Goal: Task Accomplishment & Management: Manage account settings

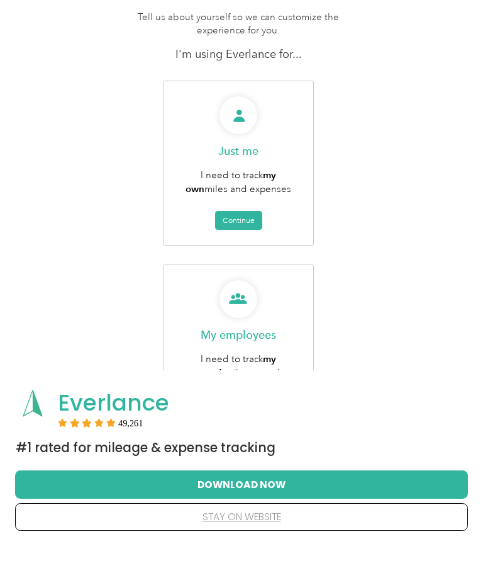
click at [251, 442] on button "Continue" at bounding box center [238, 451] width 47 height 19
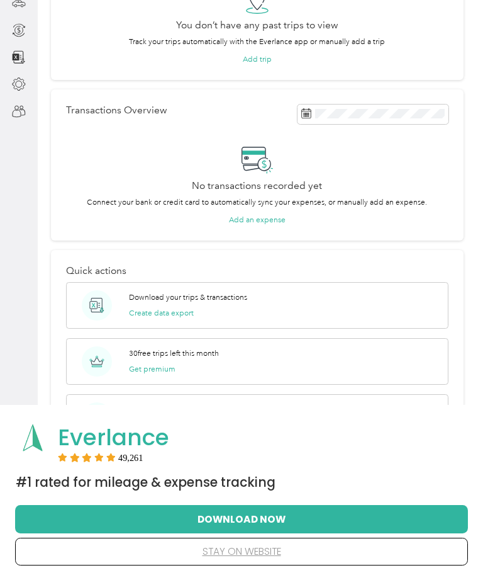
scroll to position [134, 0]
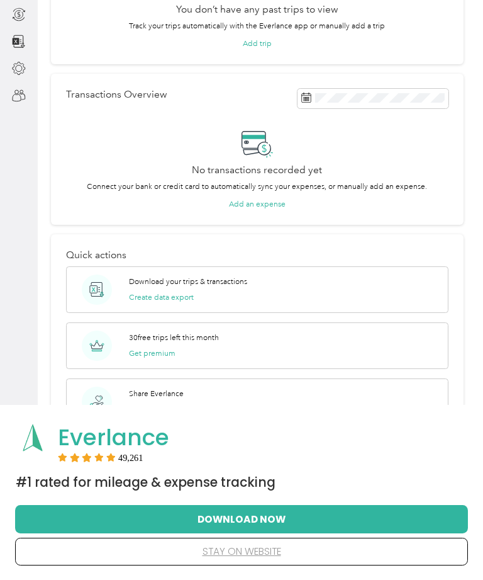
click at [357, 532] on button "Download Now" at bounding box center [241, 518] width 413 height 26
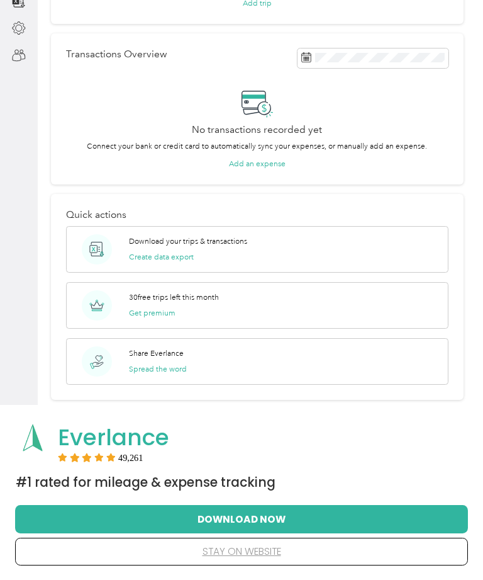
scroll to position [0, 0]
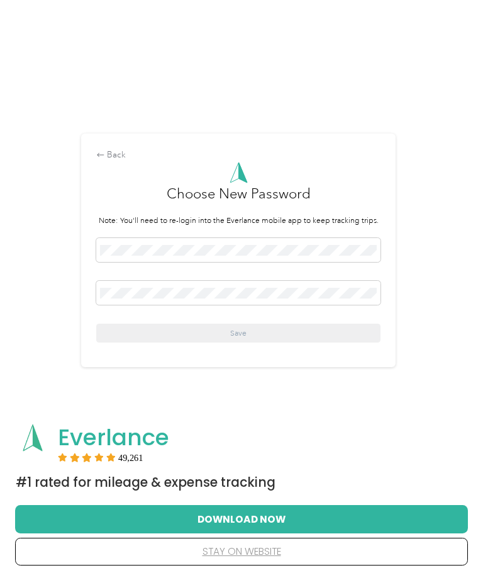
scroll to position [65, 0]
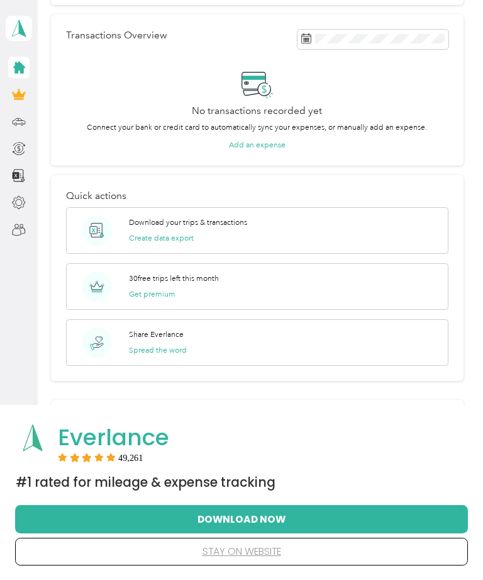
scroll to position [190, 0]
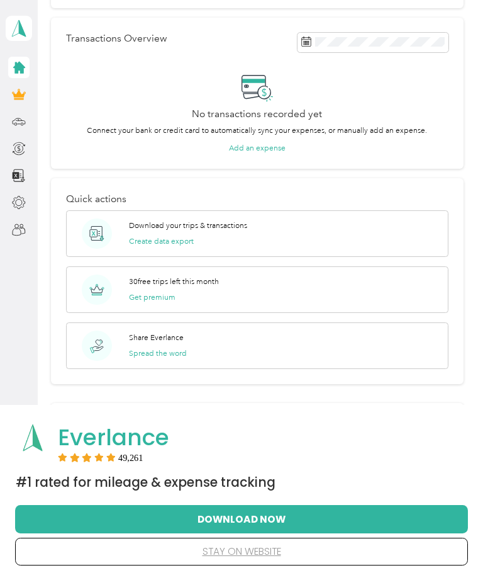
click at [267, 556] on button "stay on website" at bounding box center [241, 551] width 413 height 26
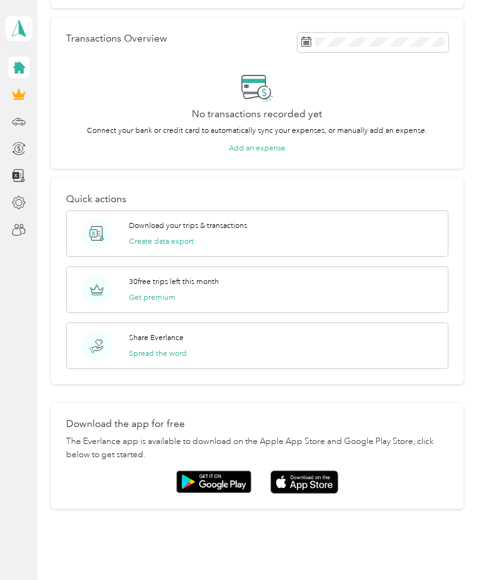
scroll to position [0, 0]
click at [18, 128] on icon at bounding box center [19, 122] width 14 height 14
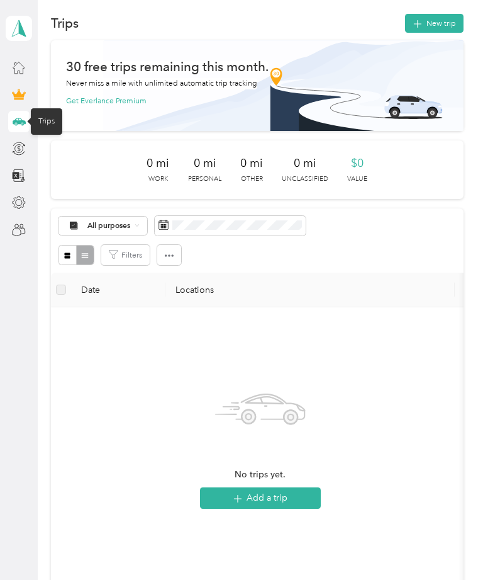
scroll to position [14, 0]
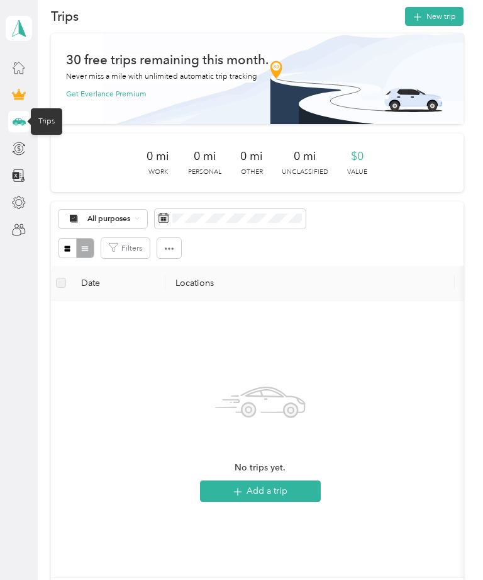
click at [424, 409] on div "No trips yet. Add a trip" at bounding box center [260, 438] width 399 height 257
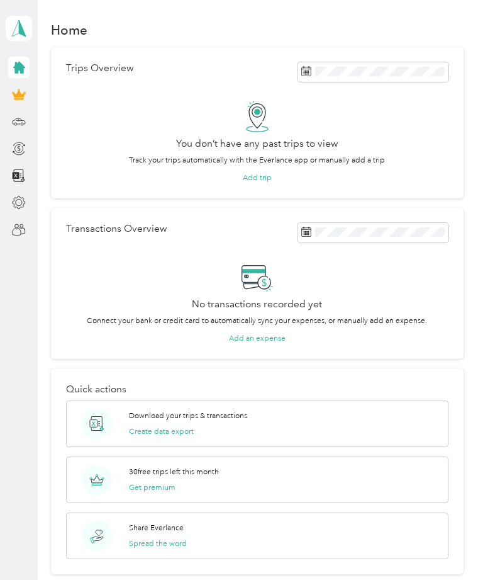
click at [27, 57] on div at bounding box center [18, 67] width 21 height 21
click at [28, 111] on div at bounding box center [18, 121] width 21 height 21
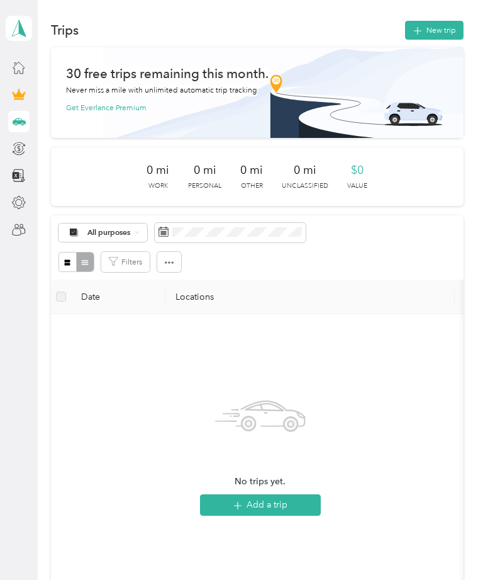
click at [278, 494] on button "Add a trip" at bounding box center [260, 504] width 121 height 21
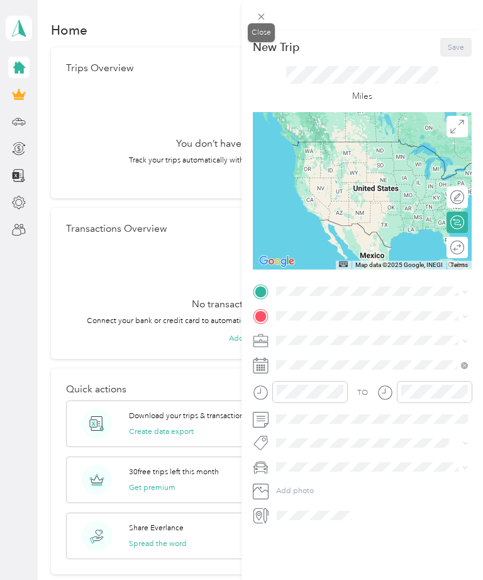
click at [272, 25] on div "Close" at bounding box center [261, 32] width 27 height 19
click at [275, 40] on p "New Trip" at bounding box center [276, 47] width 47 height 15
click at [277, 13] on div at bounding box center [363, 15] width 242 height 30
click at [279, 7] on div at bounding box center [363, 15] width 242 height 30
click at [21, 27] on div "New Trip Save This trip cannot be edited because it is either under review, app…" at bounding box center [241, 290] width 483 height 580
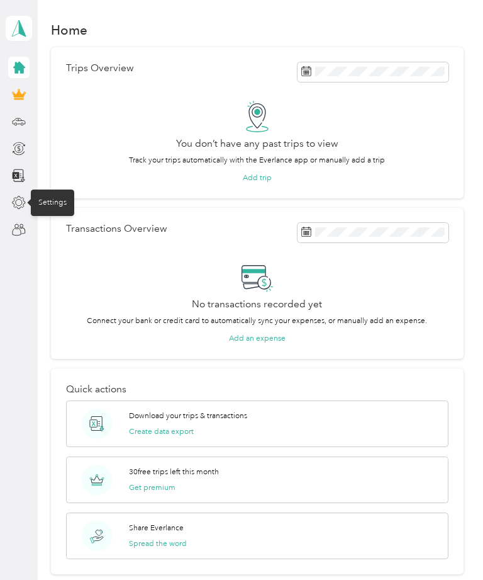
click at [64, 205] on div "Settings" at bounding box center [52, 202] width 43 height 26
click at [45, 205] on div "Settings" at bounding box center [52, 202] width 43 height 26
click at [100, 113] on div "You don’t have any past trips to view Track your trips automatically with the E…" at bounding box center [257, 142] width 383 height 82
click at [26, 196] on div at bounding box center [18, 202] width 21 height 21
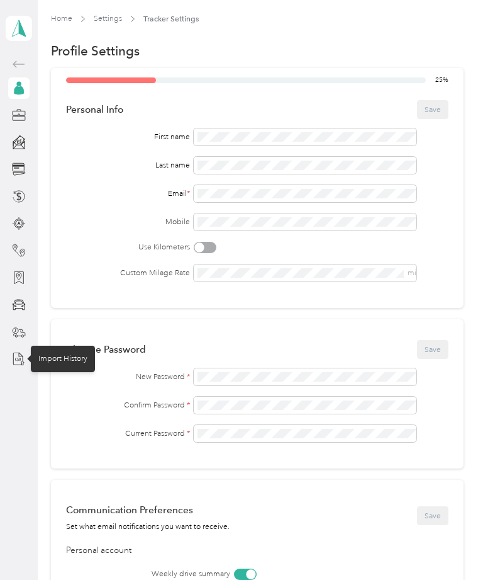
click at [70, 354] on div "Import History" at bounding box center [63, 359] width 64 height 26
click at [440, 115] on button "Save" at bounding box center [432, 109] width 31 height 19
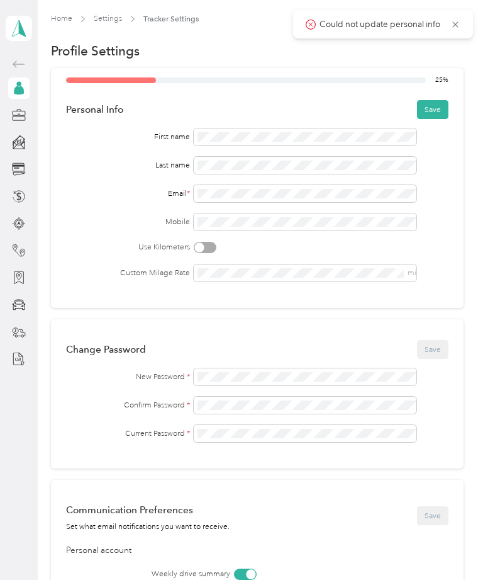
click at [203, 206] on div "First name Last name Email * Mobile Use Kilometers Custom Milage Rate mi" at bounding box center [257, 204] width 383 height 153
click at [205, 186] on span at bounding box center [305, 193] width 223 height 17
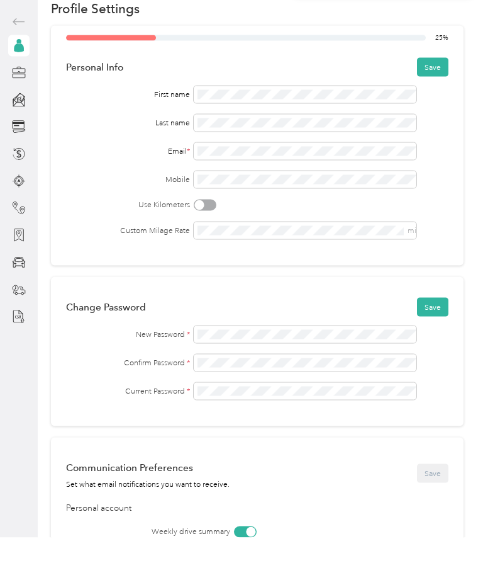
click at [442, 100] on button "Save" at bounding box center [432, 109] width 31 height 19
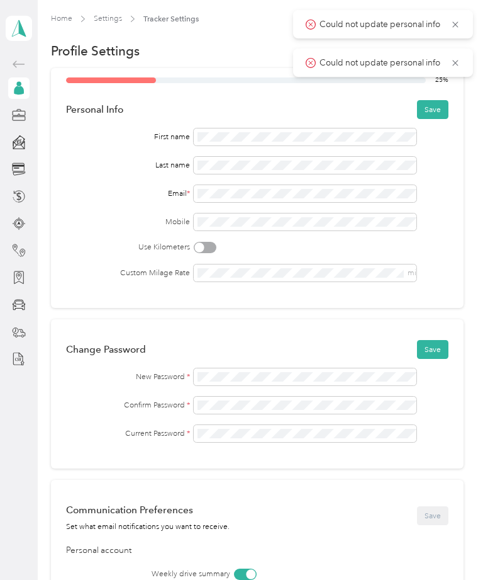
scroll to position [23, 0]
click at [444, 340] on button "Save" at bounding box center [432, 349] width 31 height 19
click at [444, 100] on button "Save" at bounding box center [432, 109] width 31 height 19
click at [456, 99] on icon at bounding box center [456, 101] width 10 height 11
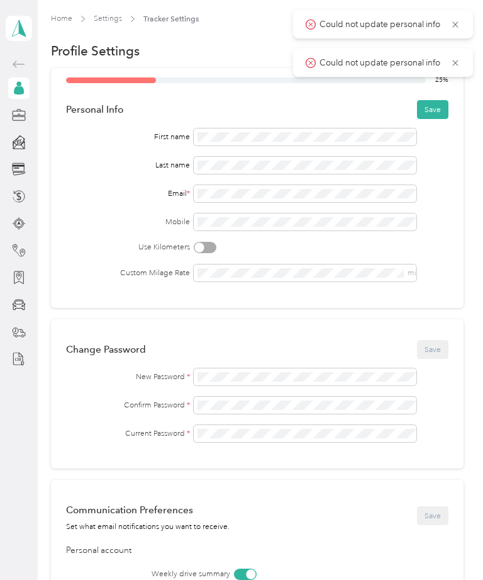
click at [459, 65] on icon at bounding box center [456, 62] width 10 height 11
click at [459, 26] on icon at bounding box center [456, 24] width 10 height 11
click at [448, 100] on button "Save" at bounding box center [432, 109] width 31 height 19
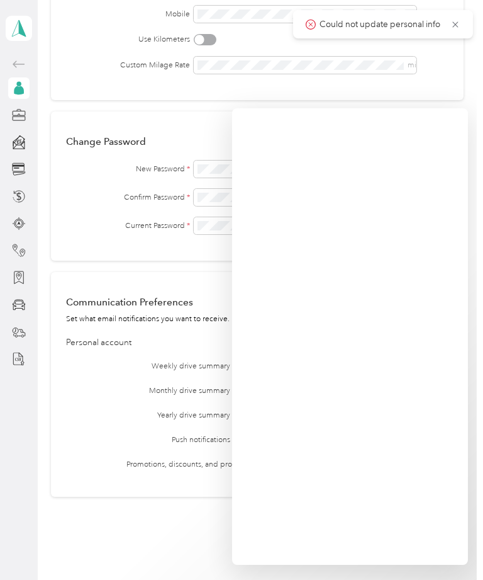
scroll to position [40, 0]
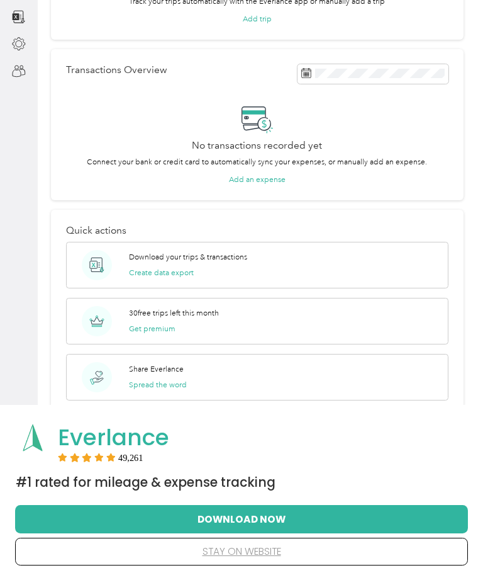
scroll to position [175, 0]
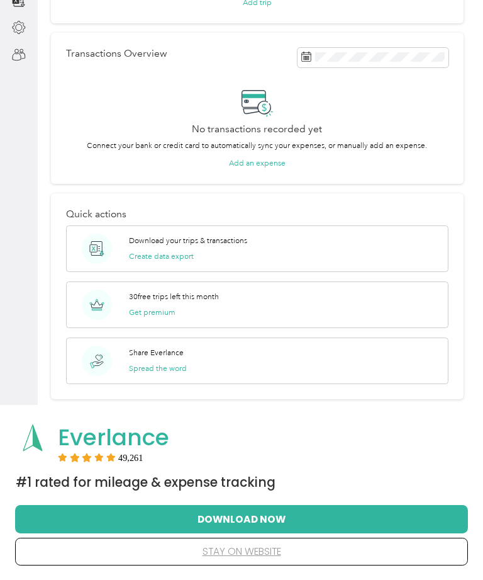
click at [336, 565] on button "stay on website" at bounding box center [241, 551] width 413 height 26
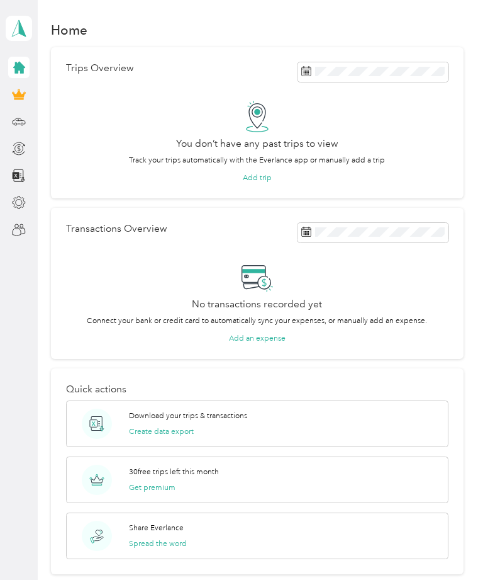
scroll to position [0, 0]
click at [23, 60] on div at bounding box center [18, 67] width 21 height 21
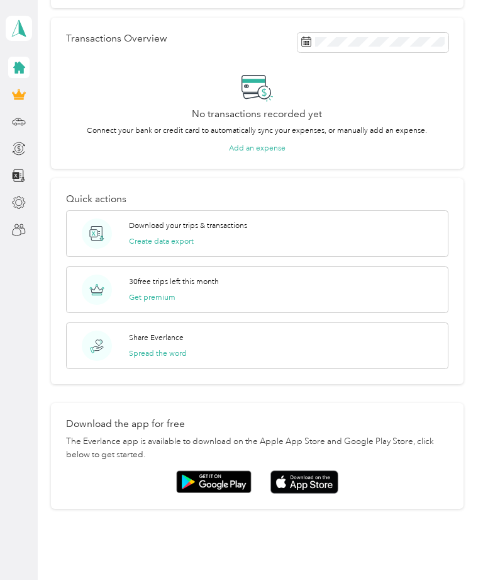
scroll to position [190, 0]
click at [28, 58] on div at bounding box center [18, 67] width 21 height 21
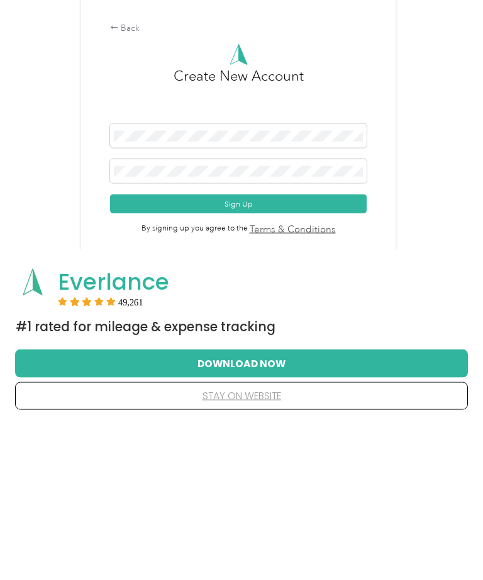
click at [302, 350] on button "Sign Up" at bounding box center [238, 359] width 257 height 19
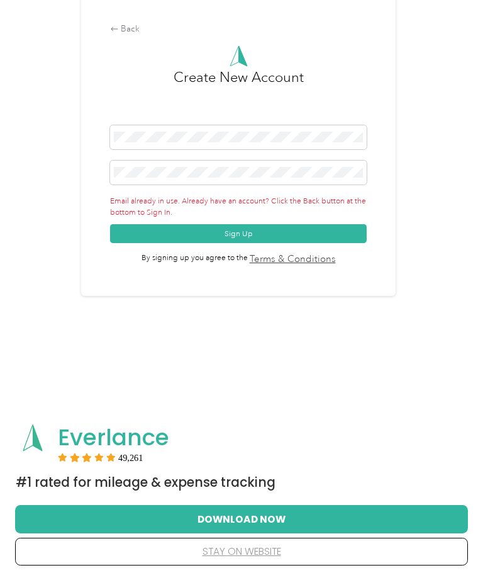
click at [295, 233] on button "Sign Up" at bounding box center [238, 233] width 257 height 19
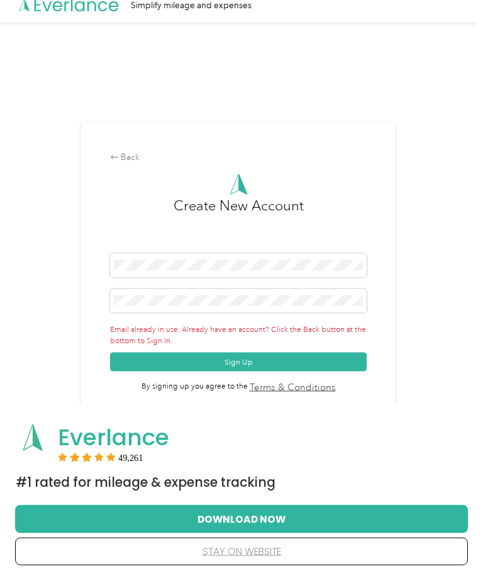
scroll to position [0, 0]
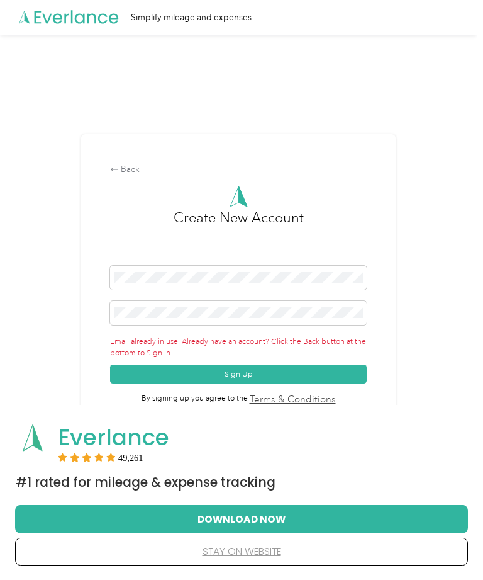
click at [136, 176] on div "Back" at bounding box center [238, 169] width 257 height 13
